Goal: Task Accomplishment & Management: Use online tool/utility

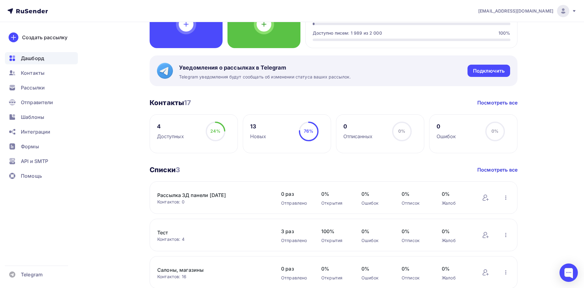
scroll to position [92, 0]
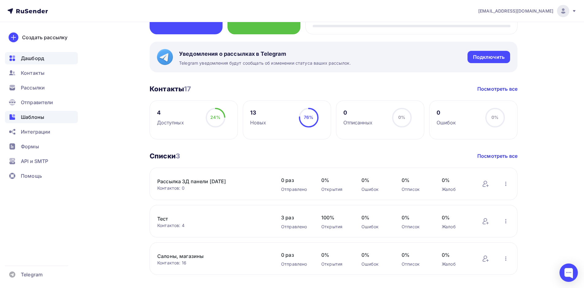
click at [31, 116] on span "Шаблоны" at bounding box center [32, 116] width 23 height 7
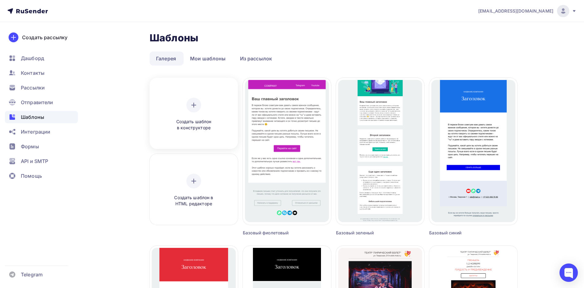
click at [198, 104] on div at bounding box center [193, 105] width 15 height 15
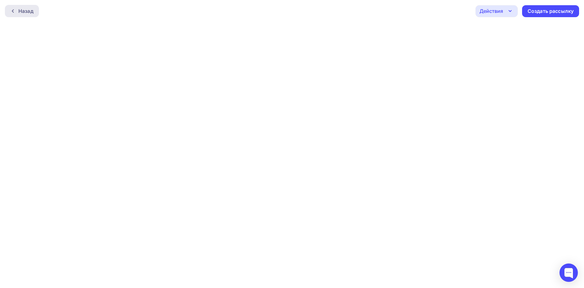
click at [26, 9] on div "Назад" at bounding box center [25, 10] width 15 height 7
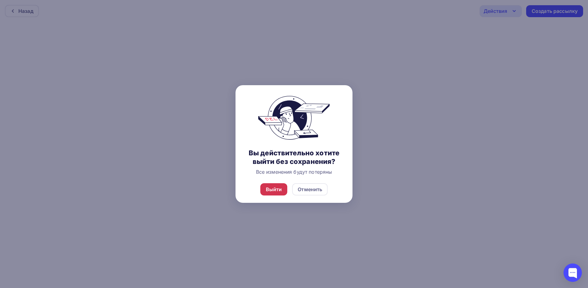
click at [274, 195] on div "Выйти" at bounding box center [273, 189] width 27 height 12
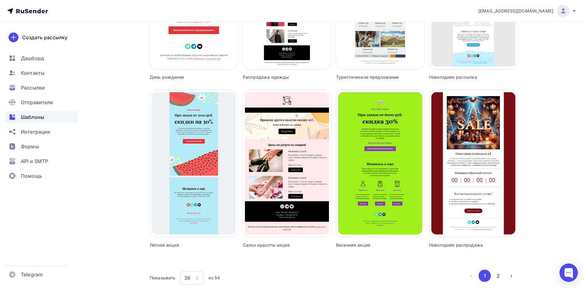
scroll to position [1360, 0]
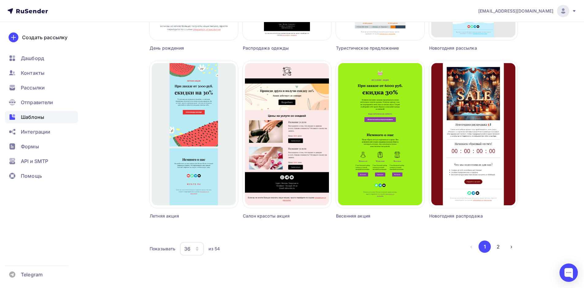
click at [196, 248] on icon "button" at bounding box center [197, 248] width 2 height 2
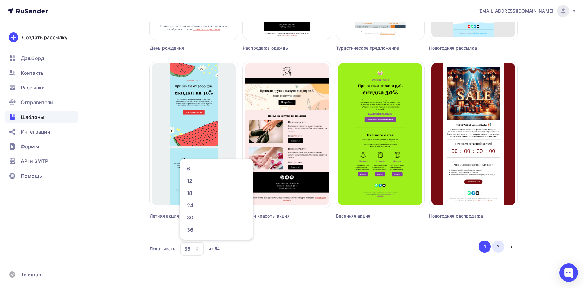
click at [496, 246] on button "2" at bounding box center [498, 247] width 12 height 12
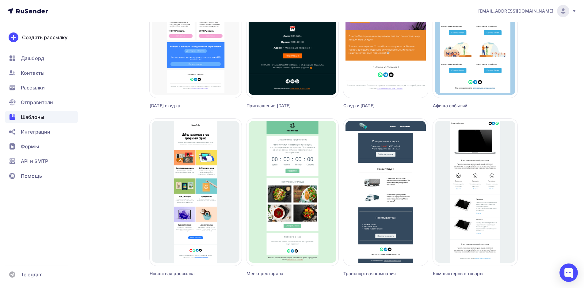
scroll to position [689, 0]
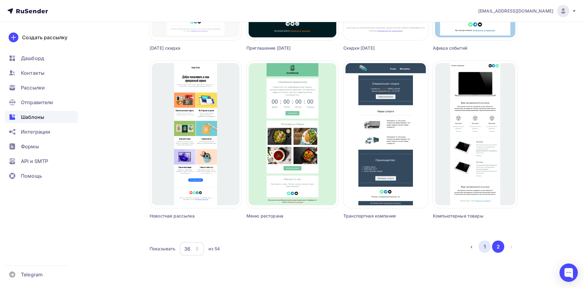
click at [484, 247] on button "1" at bounding box center [484, 247] width 12 height 12
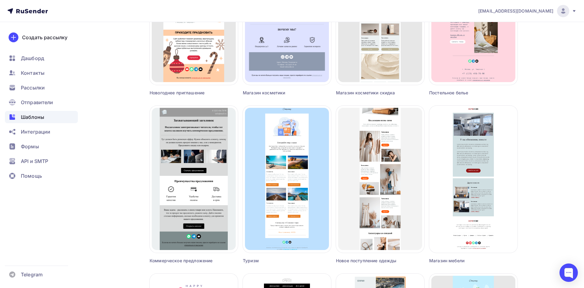
scroll to position [995, 0]
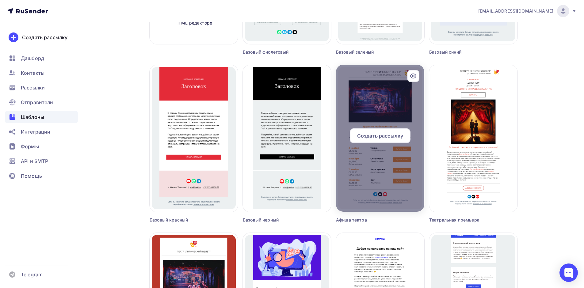
scroll to position [184, 0]
